Goal: Task Accomplishment & Management: Complete application form

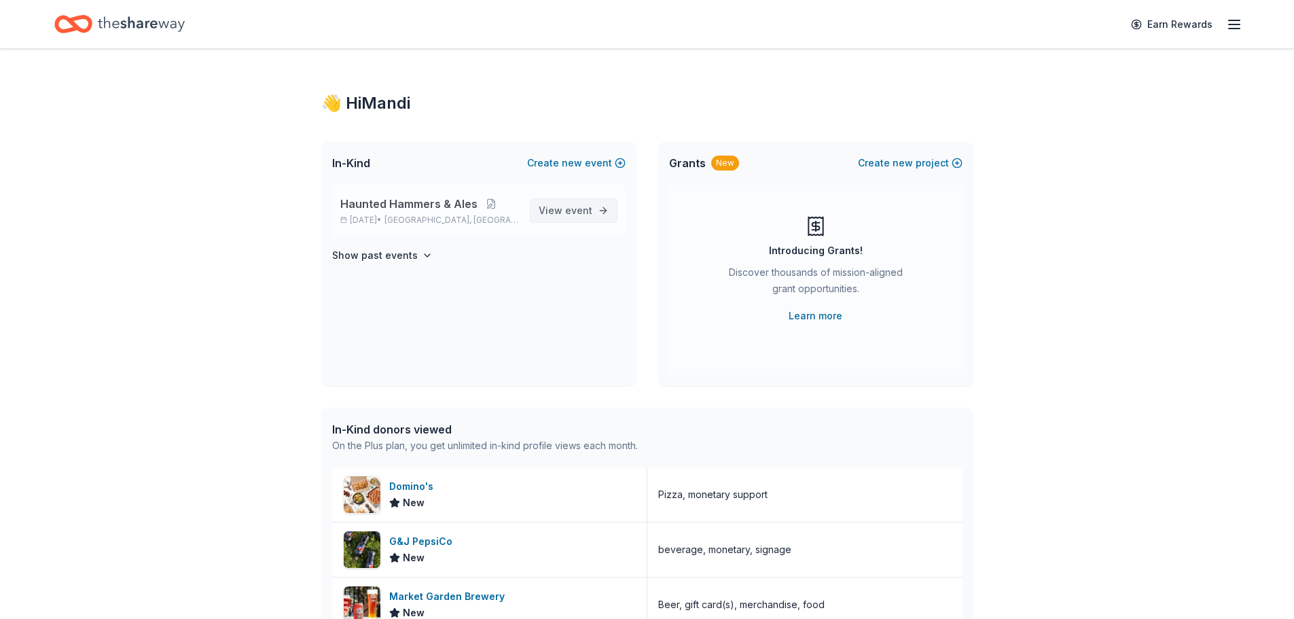
click at [570, 210] on span "event" at bounding box center [578, 210] width 27 height 12
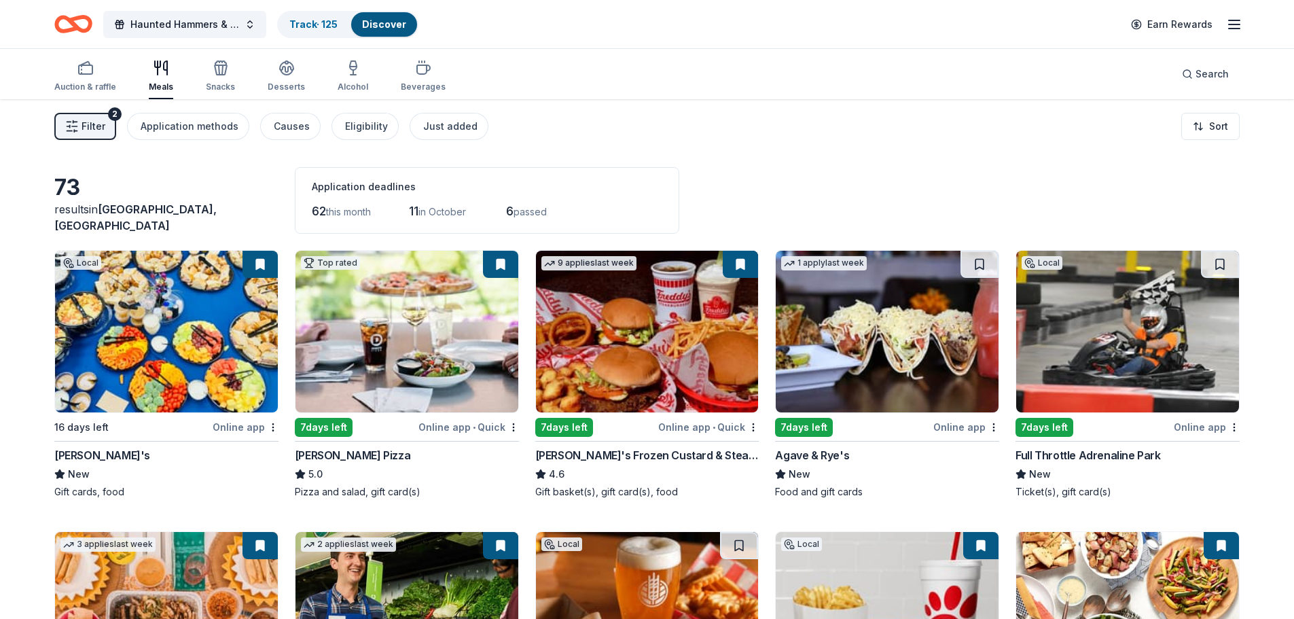
drag, startPoint x: 333, startPoint y: 22, endPoint x: 332, endPoint y: 48, distance: 25.8
click at [332, 22] on link "Track · 125" at bounding box center [313, 24] width 48 height 12
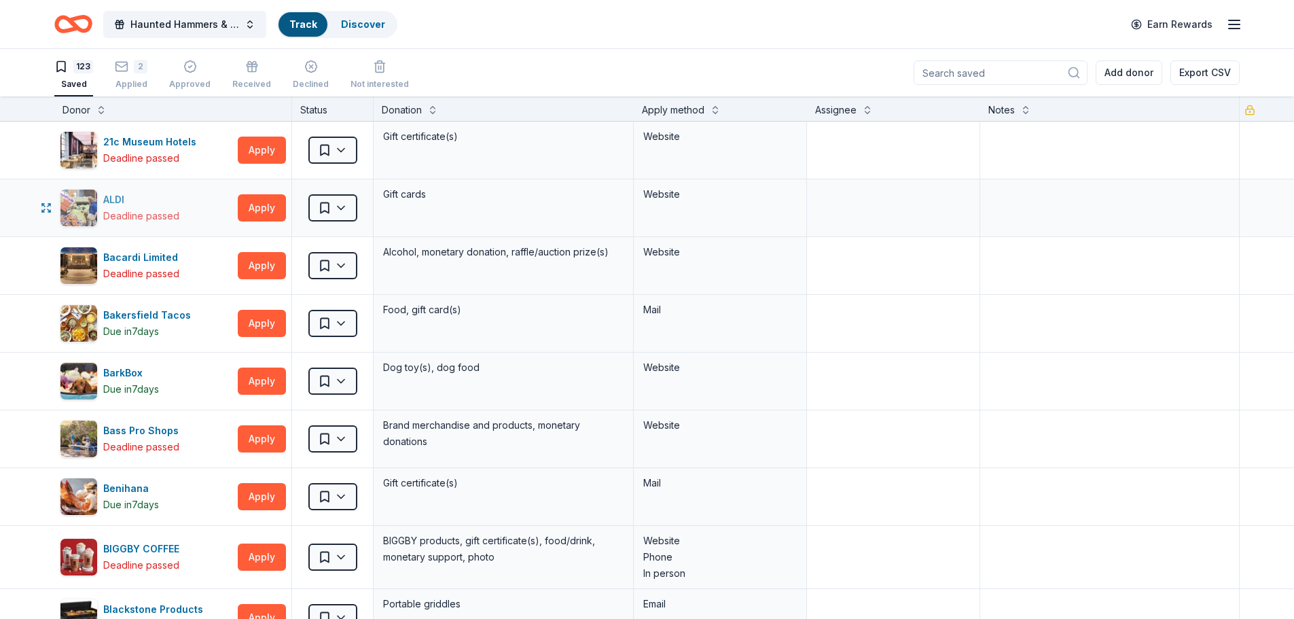
scroll to position [1, 0]
click at [130, 81] on div "Applied" at bounding box center [131, 83] width 33 height 11
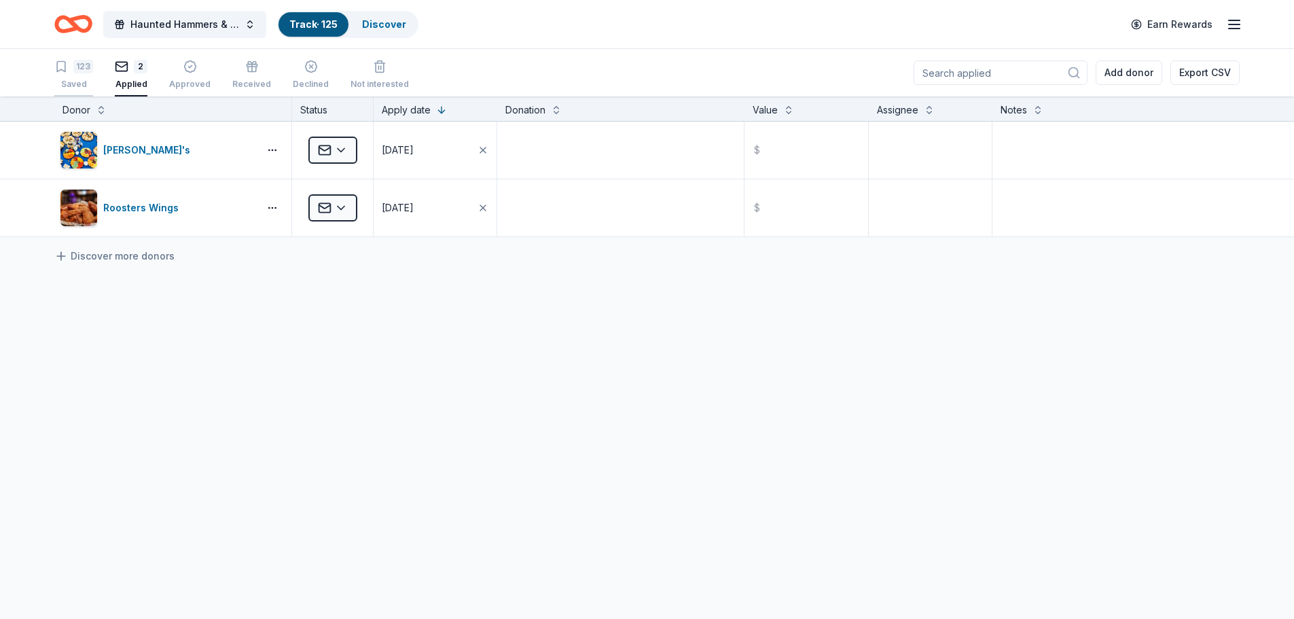
click at [75, 81] on div "Saved" at bounding box center [73, 84] width 39 height 11
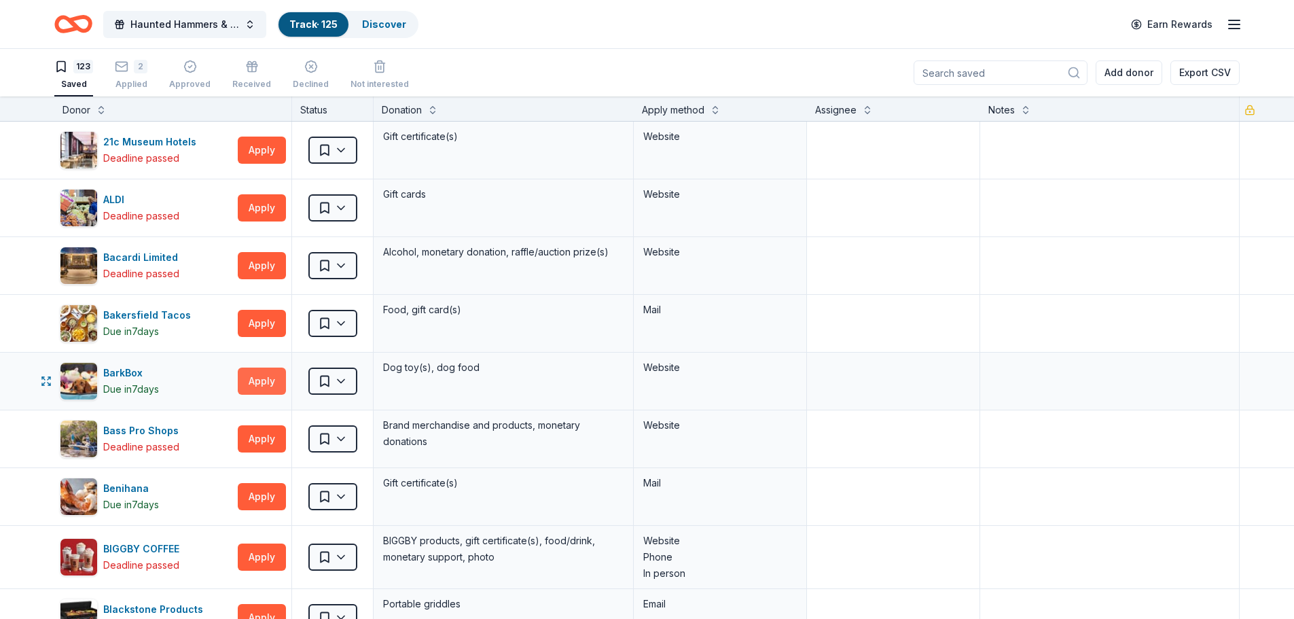
click at [267, 385] on button "Apply" at bounding box center [262, 380] width 48 height 27
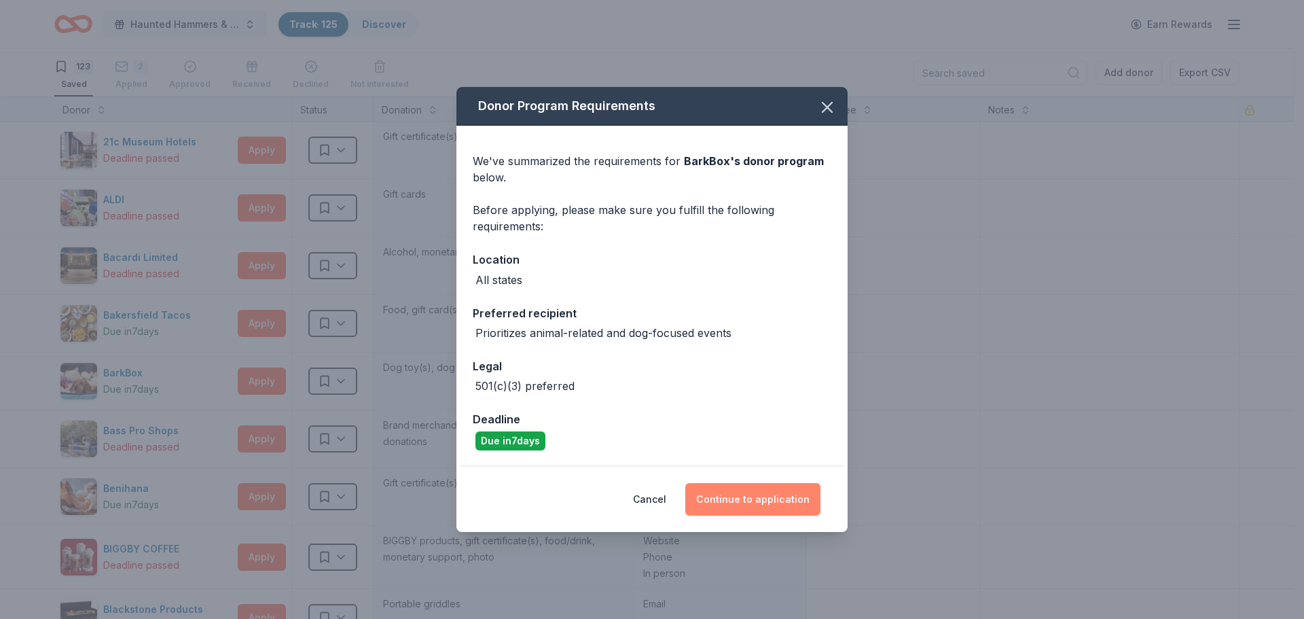
click at [775, 502] on button "Continue to application" at bounding box center [752, 499] width 135 height 33
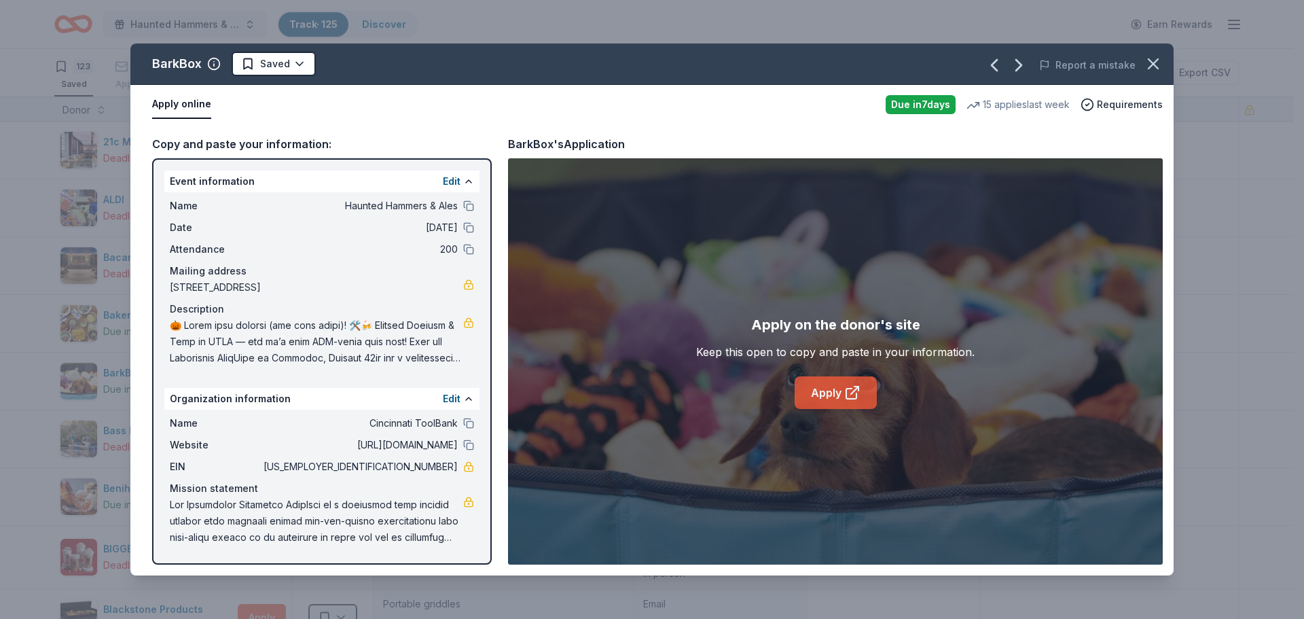
click at [848, 390] on icon at bounding box center [852, 392] width 16 height 16
click at [1156, 58] on icon "button" at bounding box center [1152, 63] width 19 height 19
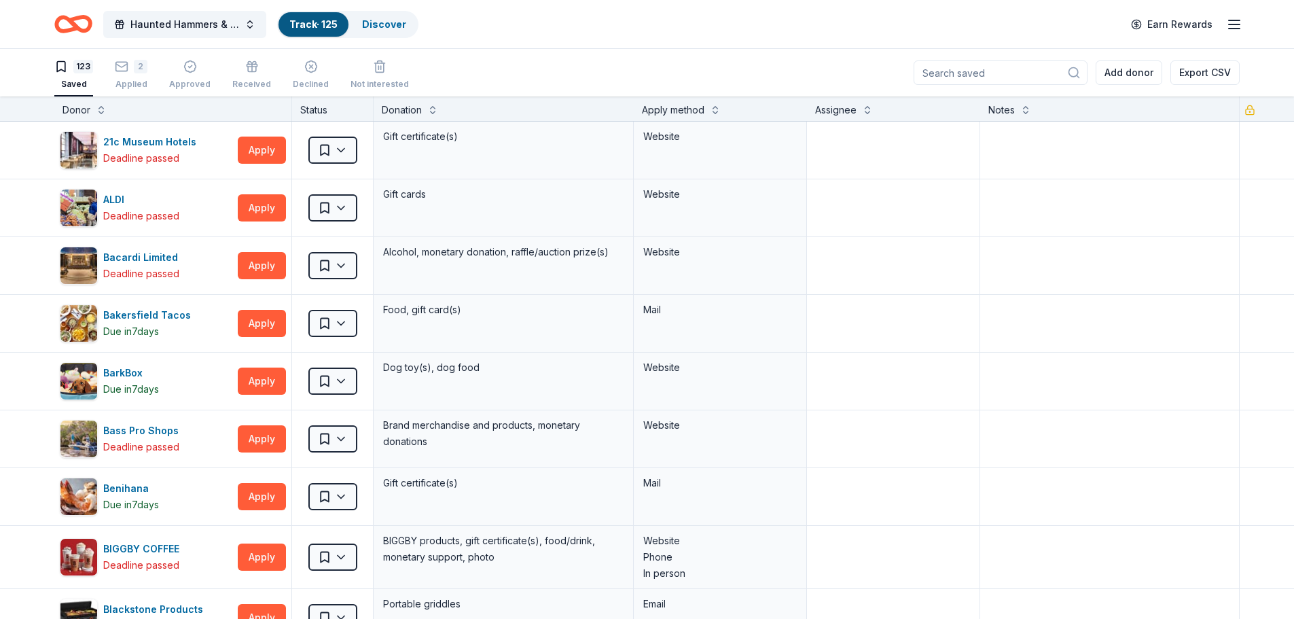
click at [1232, 34] on div "Earn Rewards" at bounding box center [1182, 24] width 120 height 32
click at [1237, 19] on icon "button" at bounding box center [1234, 24] width 16 height 16
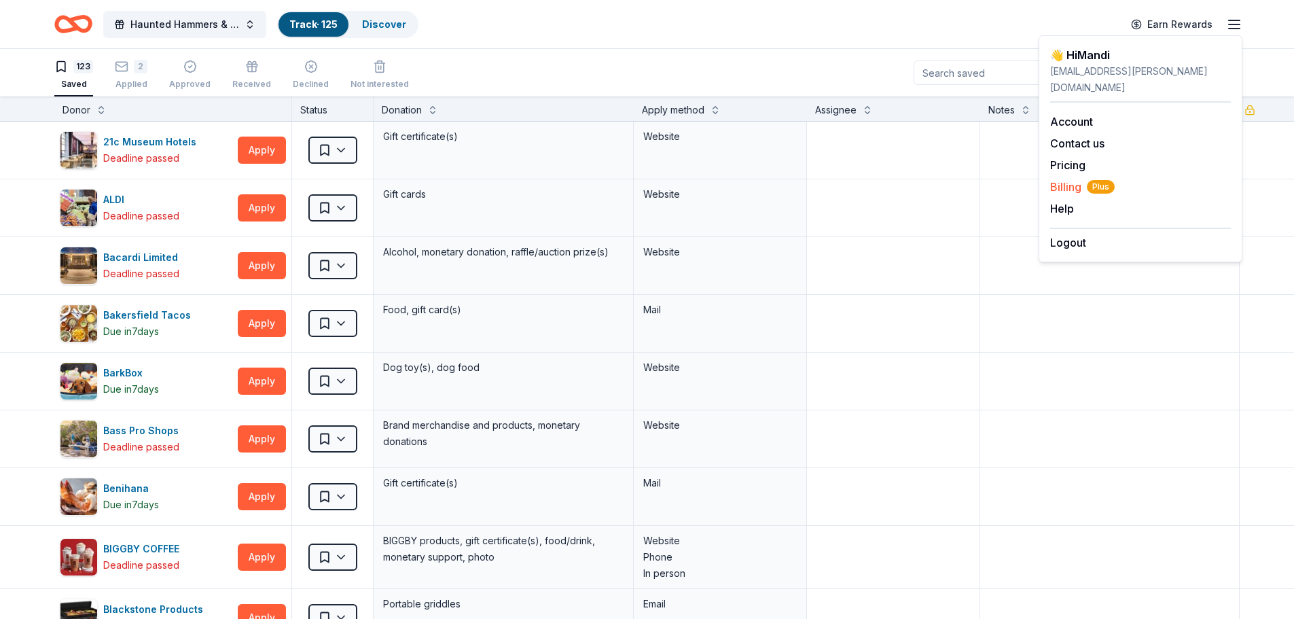
click at [1065, 179] on span "Billing Plus" at bounding box center [1082, 187] width 65 height 16
